Goal: Communication & Community: Answer question/provide support

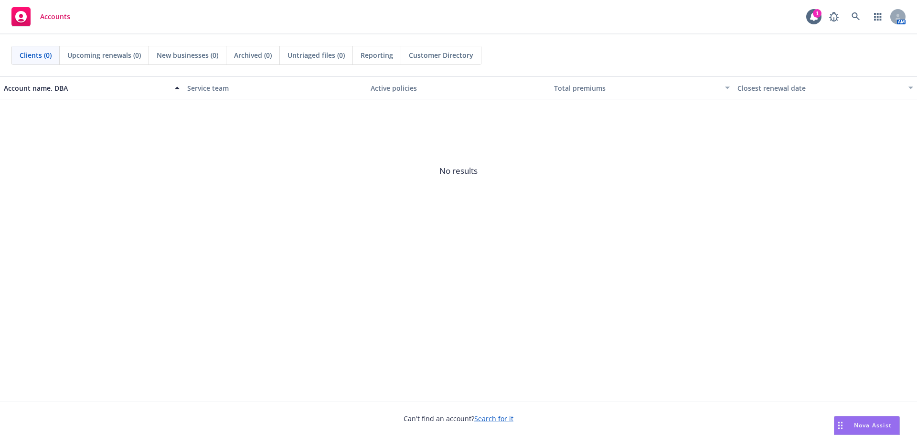
click at [837, 426] on div "Drag to move" at bounding box center [840, 425] width 12 height 18
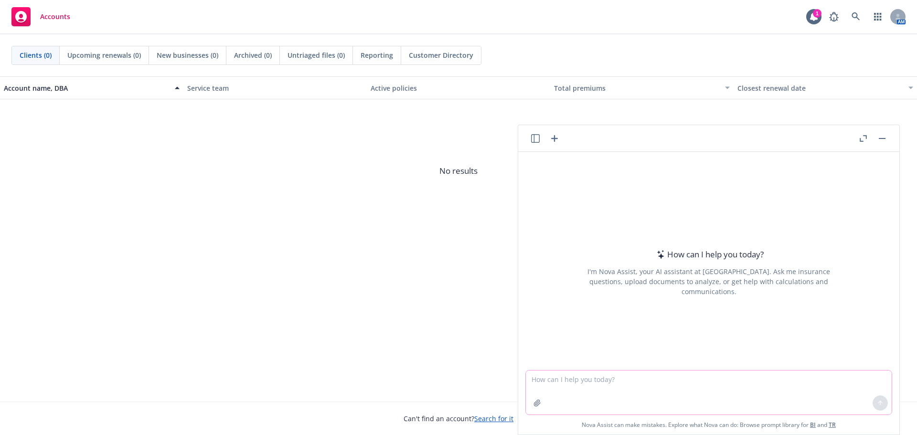
click at [571, 377] on textarea at bounding box center [709, 393] width 366 height 44
type textarea "my client has requested a finalist meeting for a health insurance vendor. pleas…"
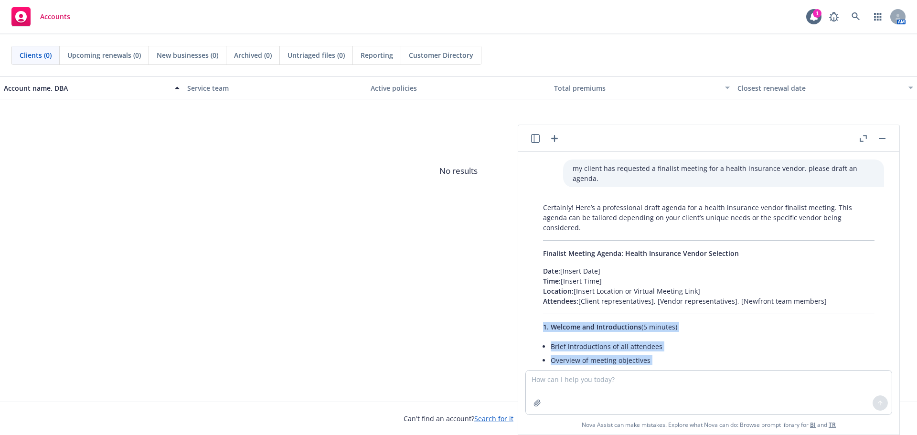
drag, startPoint x: 633, startPoint y: 285, endPoint x: 521, endPoint y: 319, distance: 116.8
click at [521, 319] on div "my client has requested a finalist meeting for a health insurance vendor. pleas…" at bounding box center [708, 261] width 381 height 218
copy div "1. Welcome and Introductions (5 minutes) Brief introductions of all attendees O…"
click at [466, 263] on div "Account name, DBA Service team Active policies Total premiums Closest renewal d…" at bounding box center [458, 238] width 917 height 325
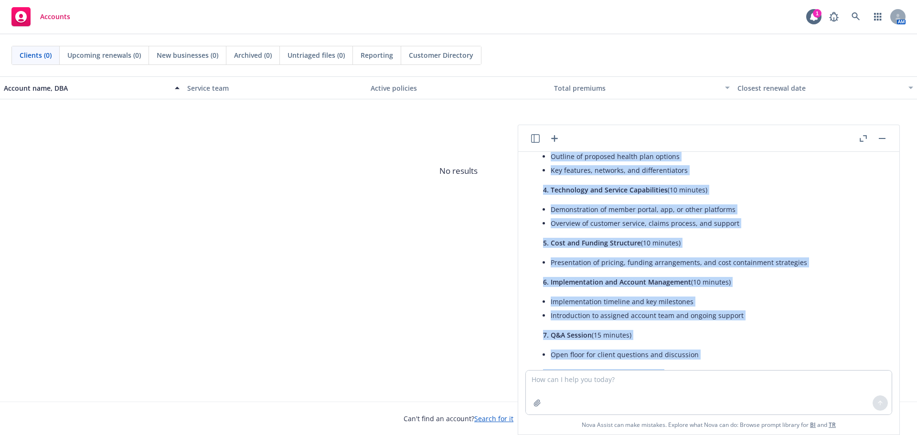
scroll to position [352, 0]
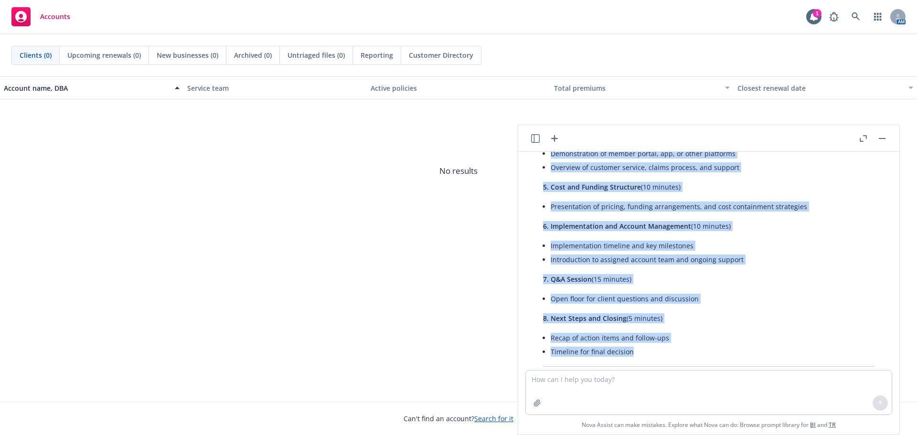
drag, startPoint x: 544, startPoint y: 213, endPoint x: 751, endPoint y: 341, distance: 244.3
click at [751, 341] on div "Certainly! Here’s a professional draft agenda for a health insurance vendor fin…" at bounding box center [709, 131] width 351 height 569
copy div "Date: [Insert Date] Time: [Insert Time] Location: [Insert Location or Virtual M…"
